Goal: Information Seeking & Learning: Understand process/instructions

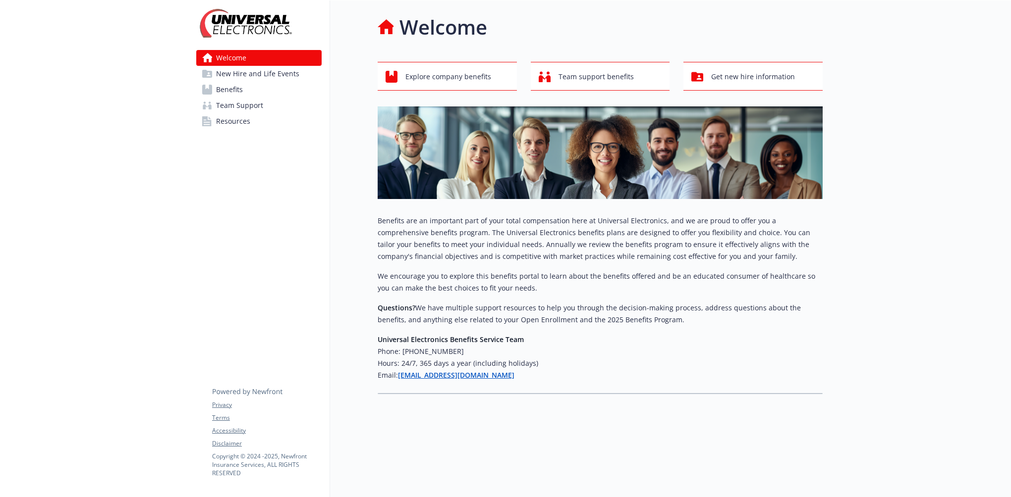
click at [250, 89] on link "Benefits" at bounding box center [258, 90] width 125 height 16
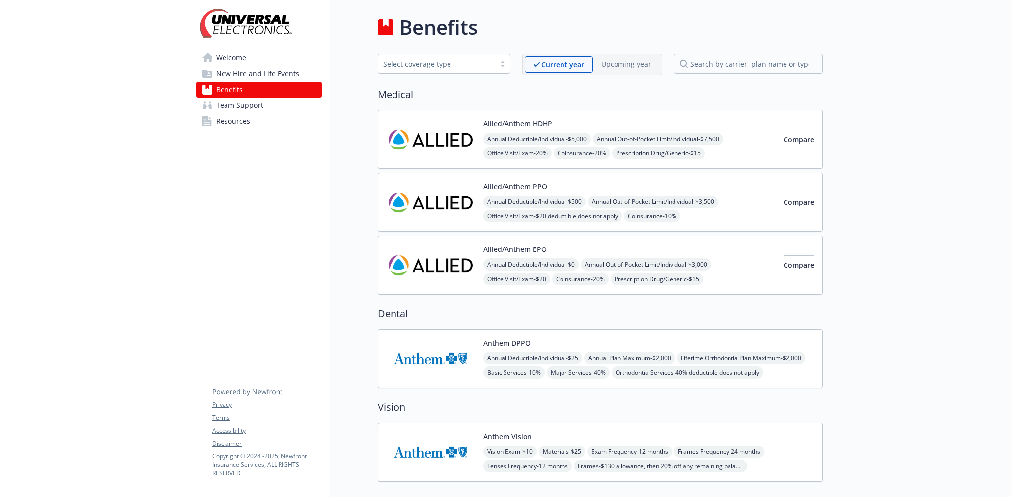
click at [621, 119] on div "Allied/Anthem HDHP Annual Deductible/Individual - $5,000 Annual Out-of-Pocket L…" at bounding box center [629, 139] width 292 height 42
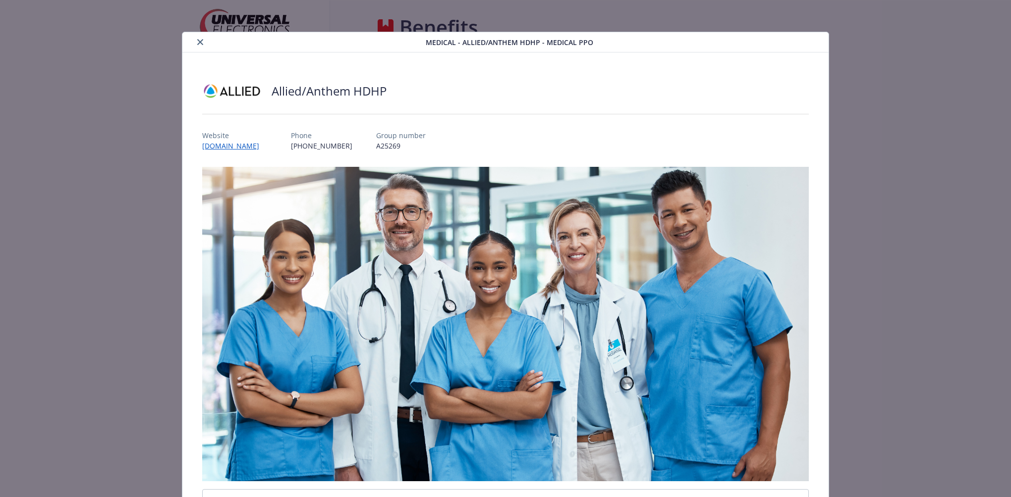
scroll to position [30, 0]
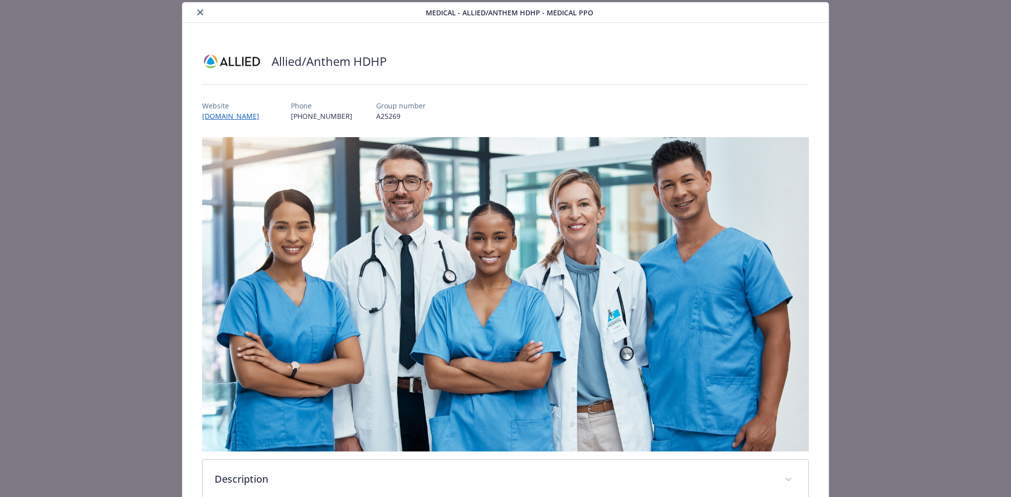
click at [193, 9] on div "details for plan Medical - Allied/Anthem HDHP - Medical PPO" at bounding box center [305, 12] width 239 height 12
click at [200, 12] on icon "close" at bounding box center [200, 12] width 6 height 6
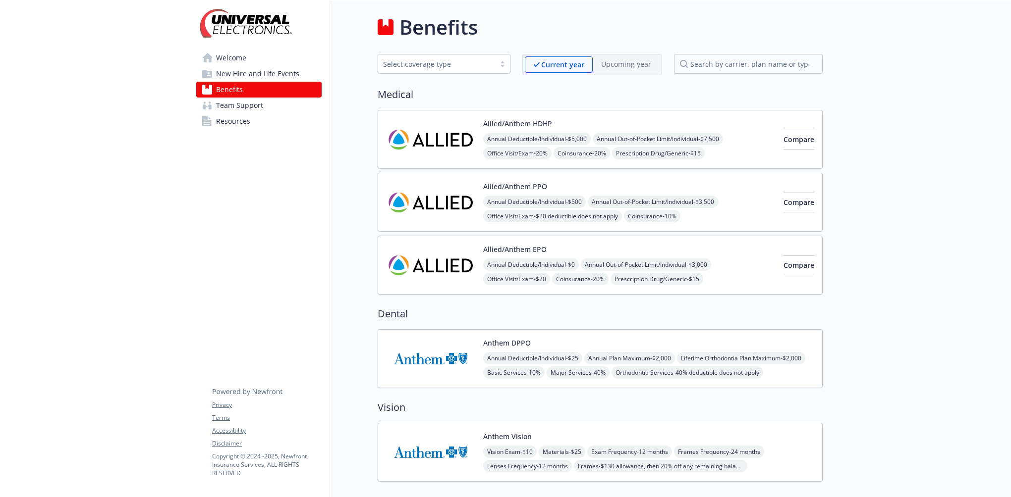
click at [614, 247] on div "Allied/Anthem EPO Annual Deductible/Individual - $0 Annual Out-of-Pocket Limit/…" at bounding box center [629, 265] width 292 height 42
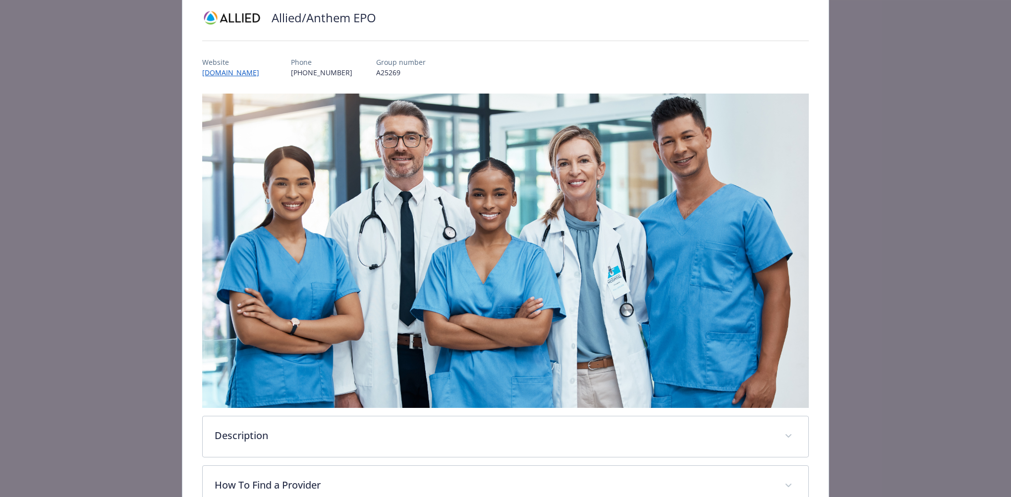
scroll to position [228, 0]
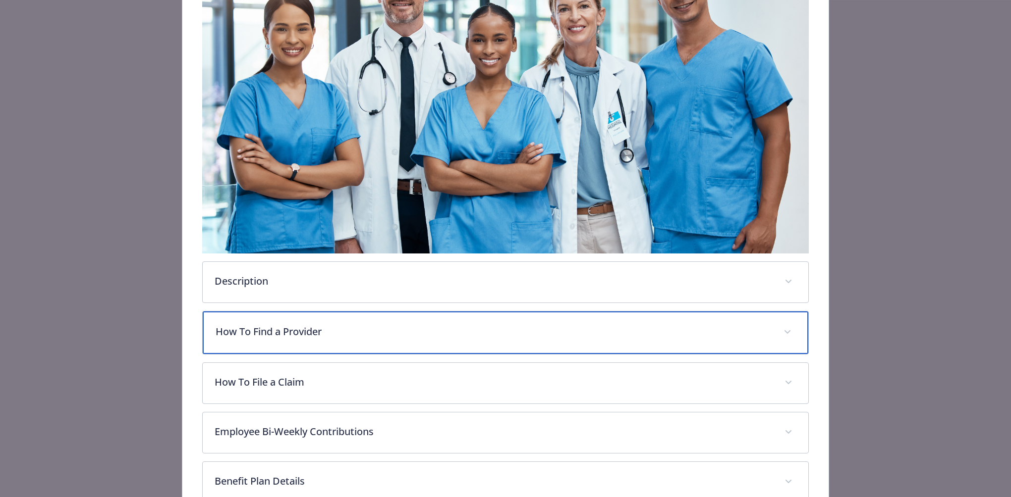
click at [331, 338] on div "How To Find a Provider" at bounding box center [505, 333] width 605 height 43
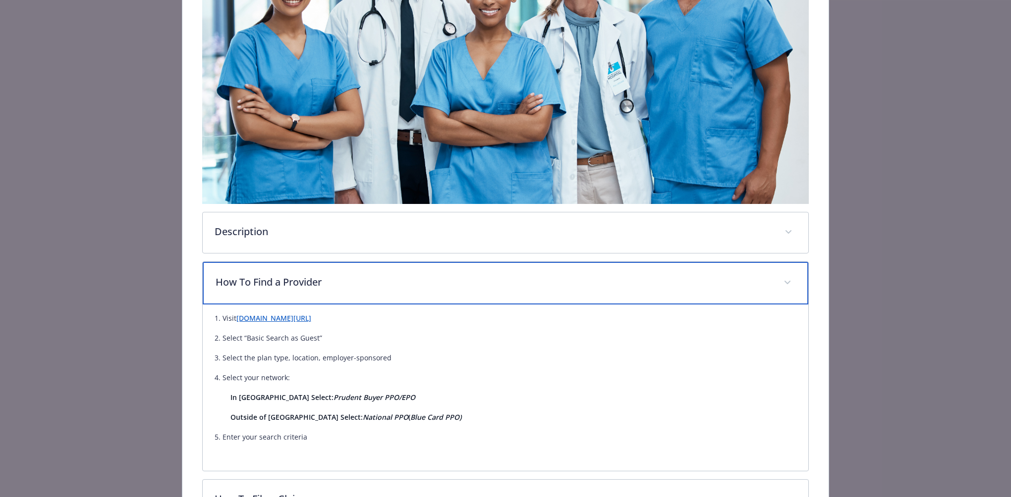
scroll to position [327, 0]
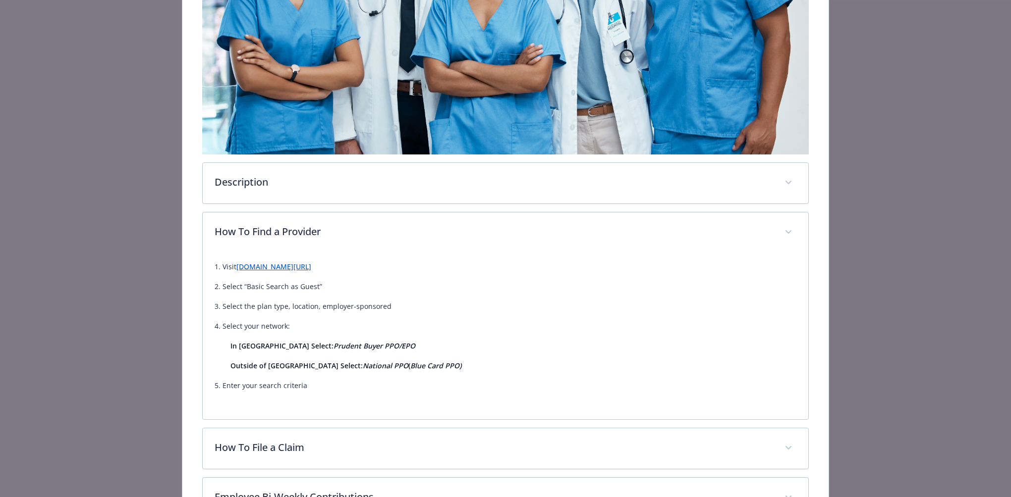
click at [311, 265] on link "[DOMAIN_NAME][URL]" at bounding box center [273, 266] width 75 height 9
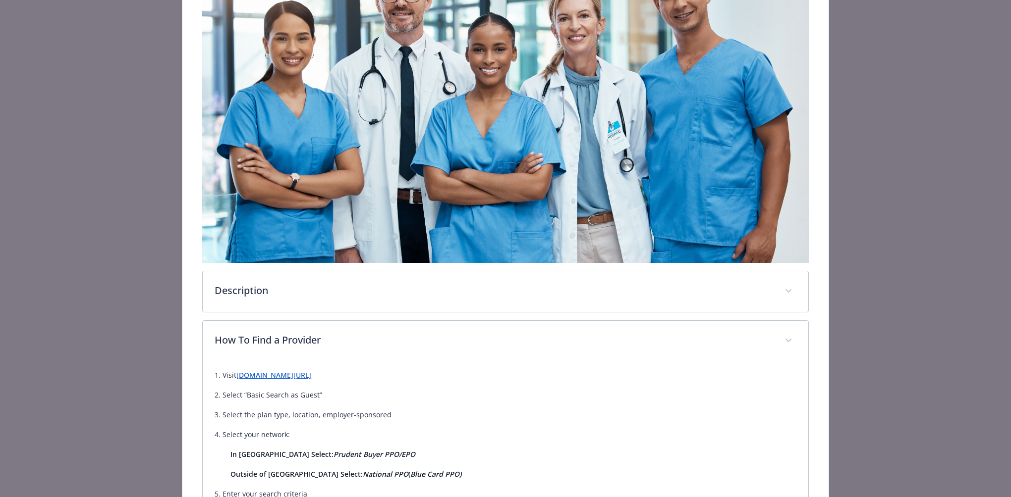
scroll to position [178, 0]
